Goal: Information Seeking & Learning: Learn about a topic

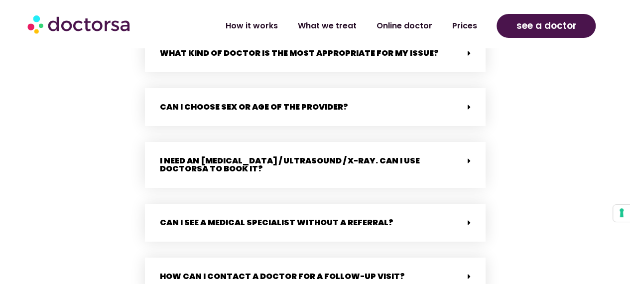
scroll to position [1941, 0]
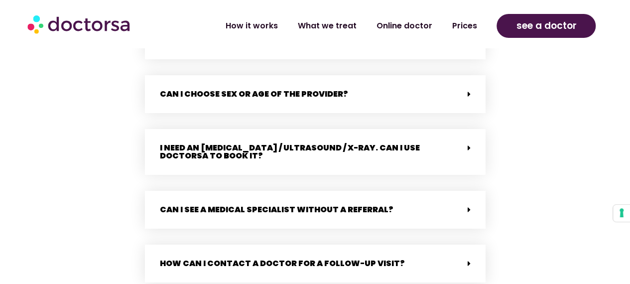
click at [166, 148] on div "I need an [MEDICAL_DATA] / Ultrasound / X-ray. Can I use Doctorsa to book it?" at bounding box center [315, 152] width 340 height 46
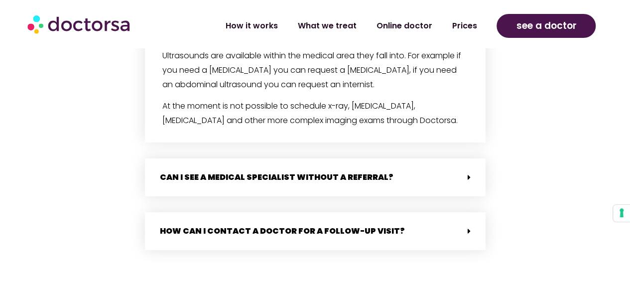
scroll to position [2090, 0]
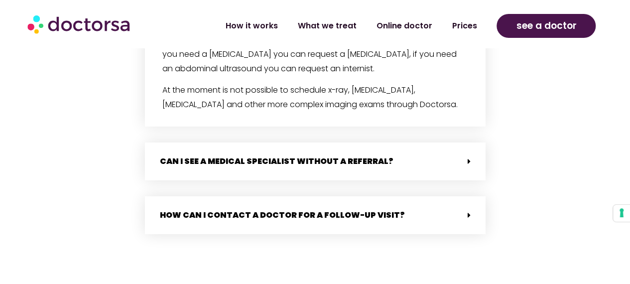
click at [166, 155] on link "Can I see a medical specialist without a referral?" at bounding box center [276, 160] width 233 height 11
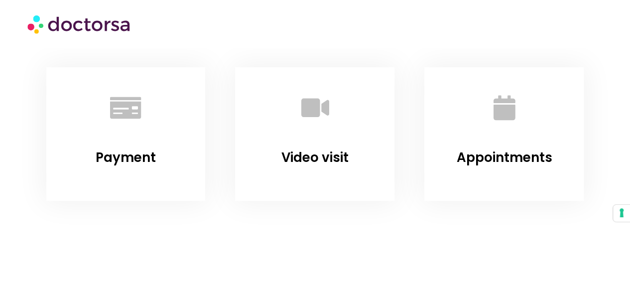
scroll to position [199, 0]
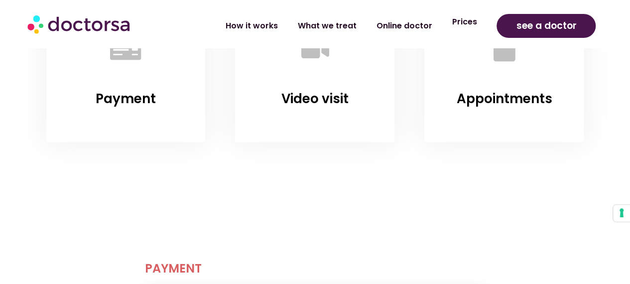
click at [481, 24] on link "Prices" at bounding box center [463, 21] width 45 height 23
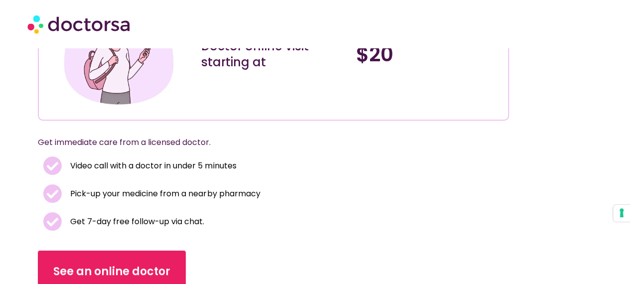
scroll to position [149, 0]
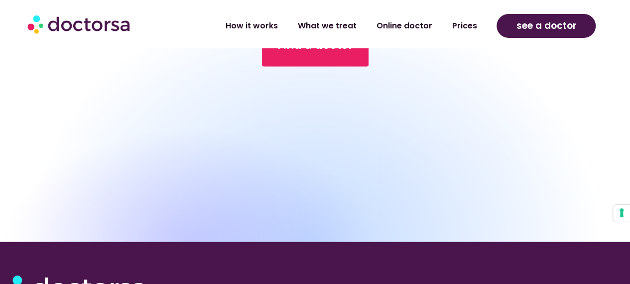
scroll to position [2769, 0]
